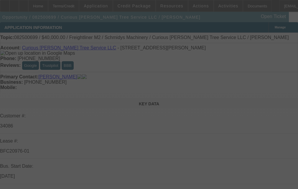
select select "0"
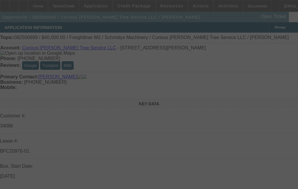
select select "0"
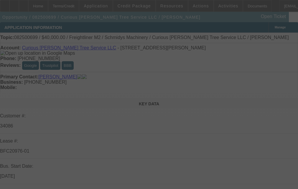
select select "0"
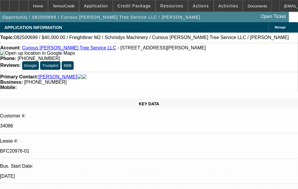
select select "1"
select select "3"
select select "6"
select select "1"
select select "2"
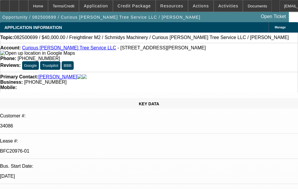
select select "6"
select select "1"
select select "2"
select select "6"
select select "1"
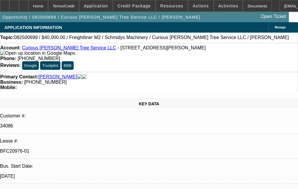
select select "1"
select select "6"
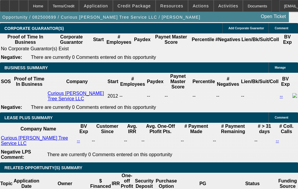
scroll to position [1151, 0]
